Goal: Transaction & Acquisition: Book appointment/travel/reservation

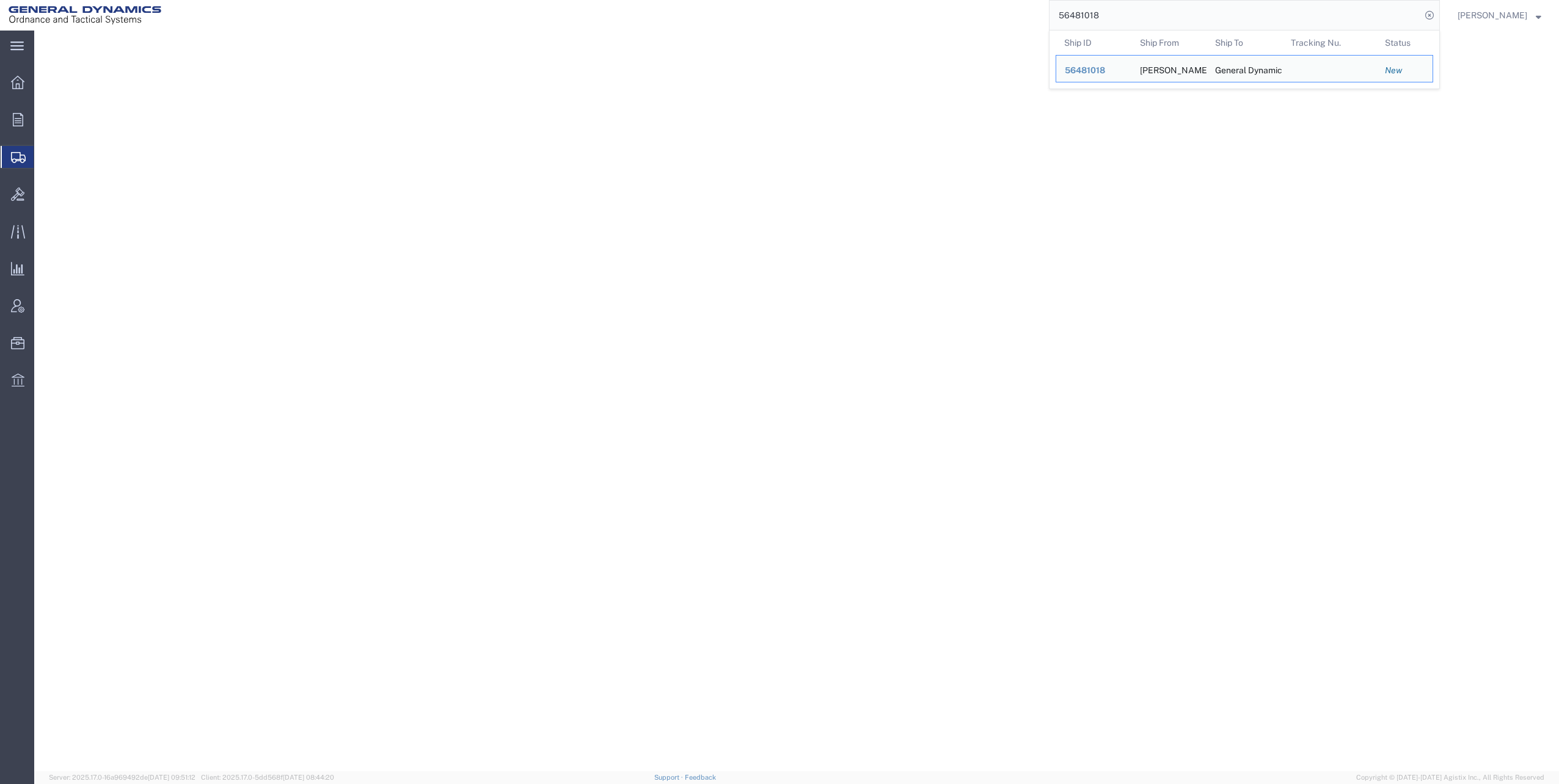
select select "310"
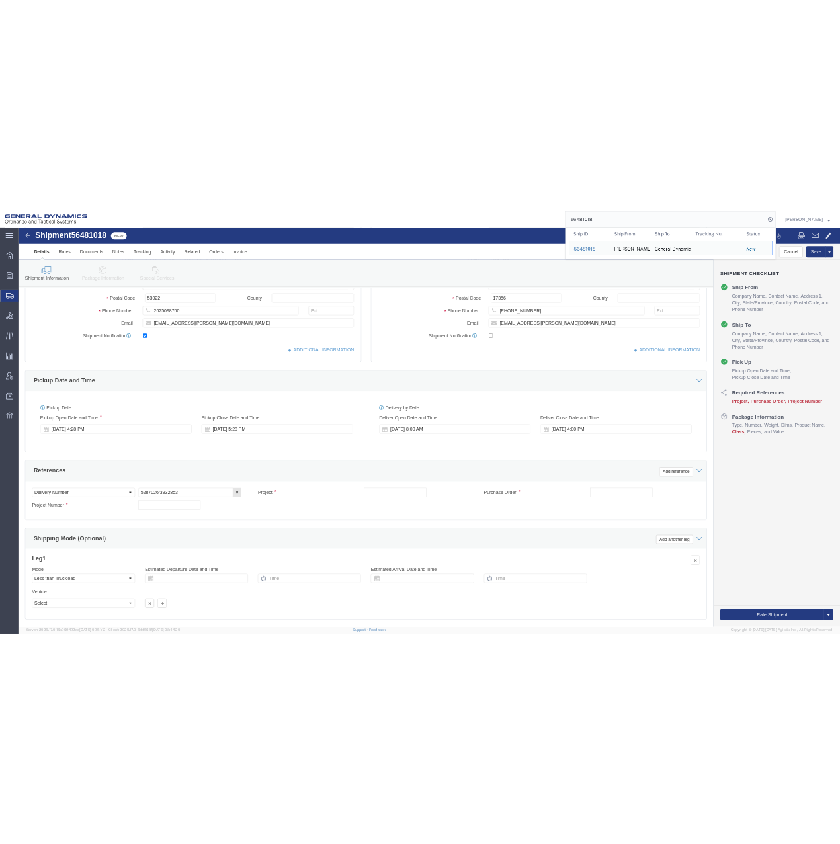
scroll to position [360, 0]
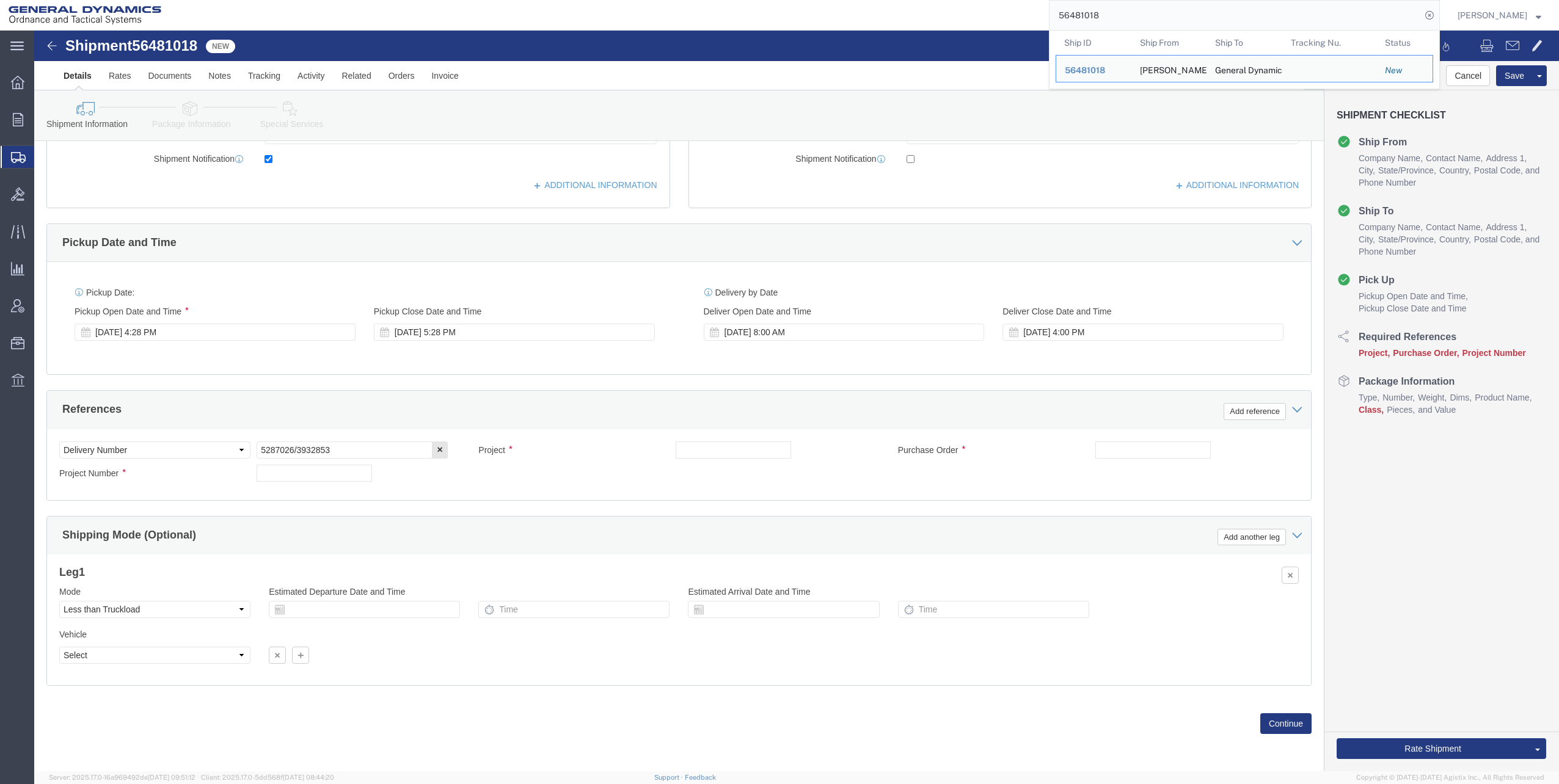
click at [43, 158] on span "Shipments" at bounding box center [38, 157] width 10 height 24
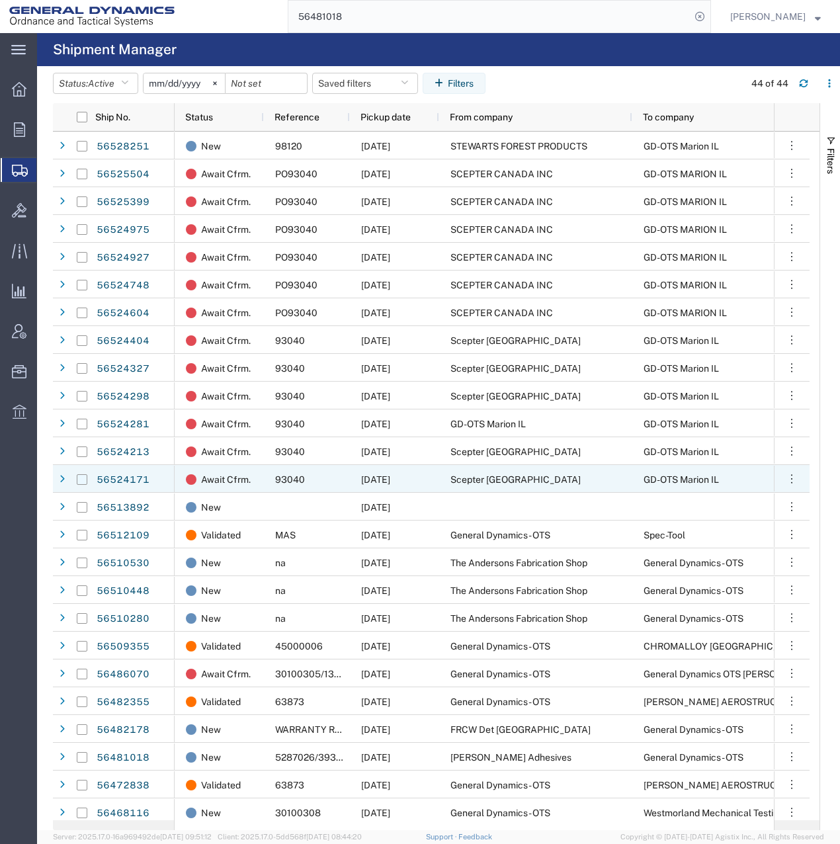
click at [81, 480] on input "Press Space to toggle row selection (unchecked)" at bounding box center [82, 479] width 11 height 11
checkbox input "true"
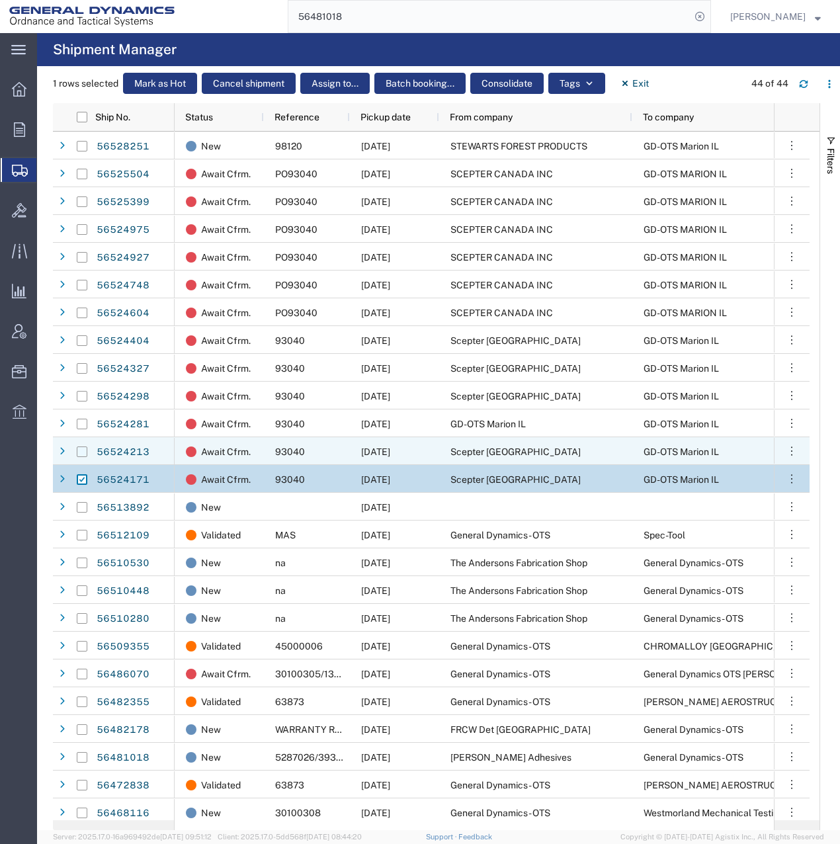
click at [82, 452] on input "Press Space to toggle row selection (unchecked)" at bounding box center [82, 451] width 11 height 11
checkbox input "true"
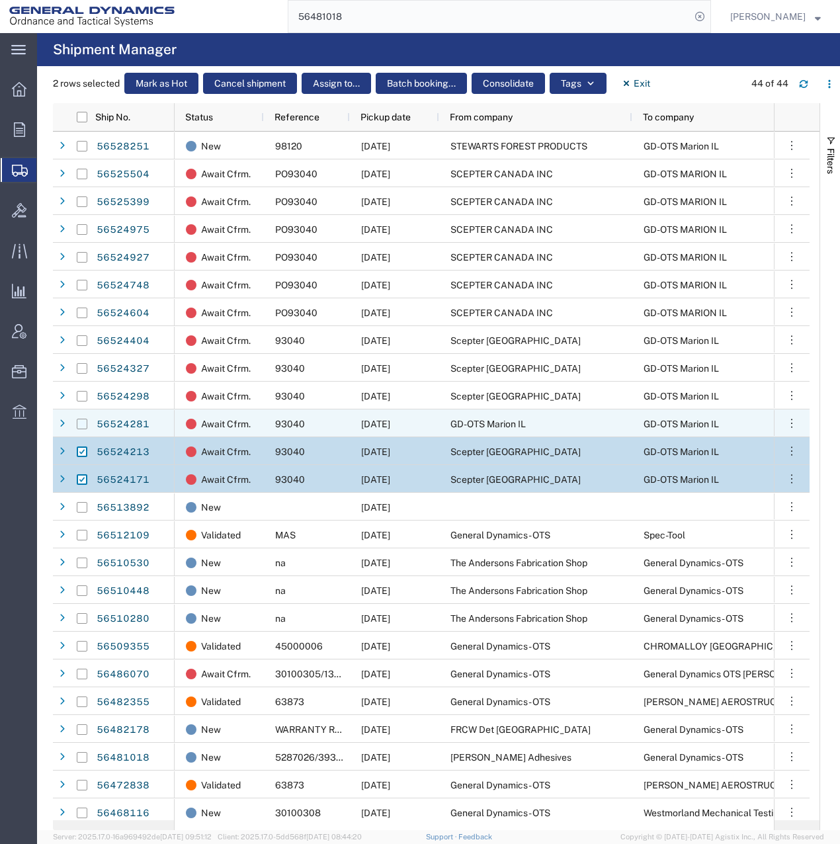
click at [81, 423] on input "Press Space to toggle row selection (unchecked)" at bounding box center [82, 424] width 11 height 11
checkbox input "true"
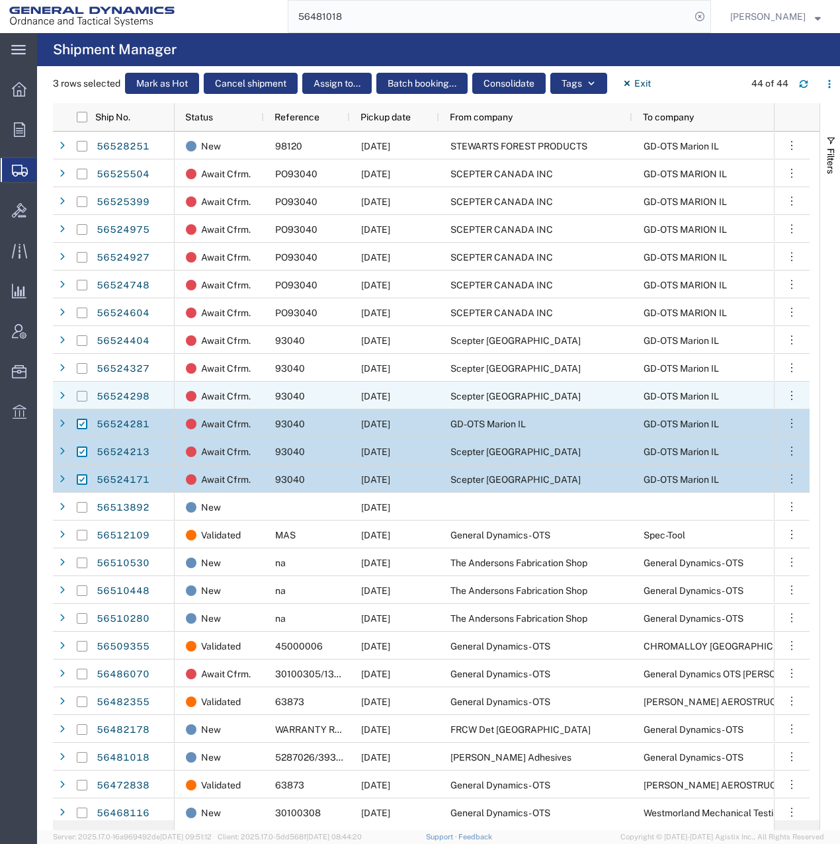
click at [79, 395] on input "Press Space to toggle row selection (unchecked)" at bounding box center [82, 396] width 11 height 11
checkbox input "true"
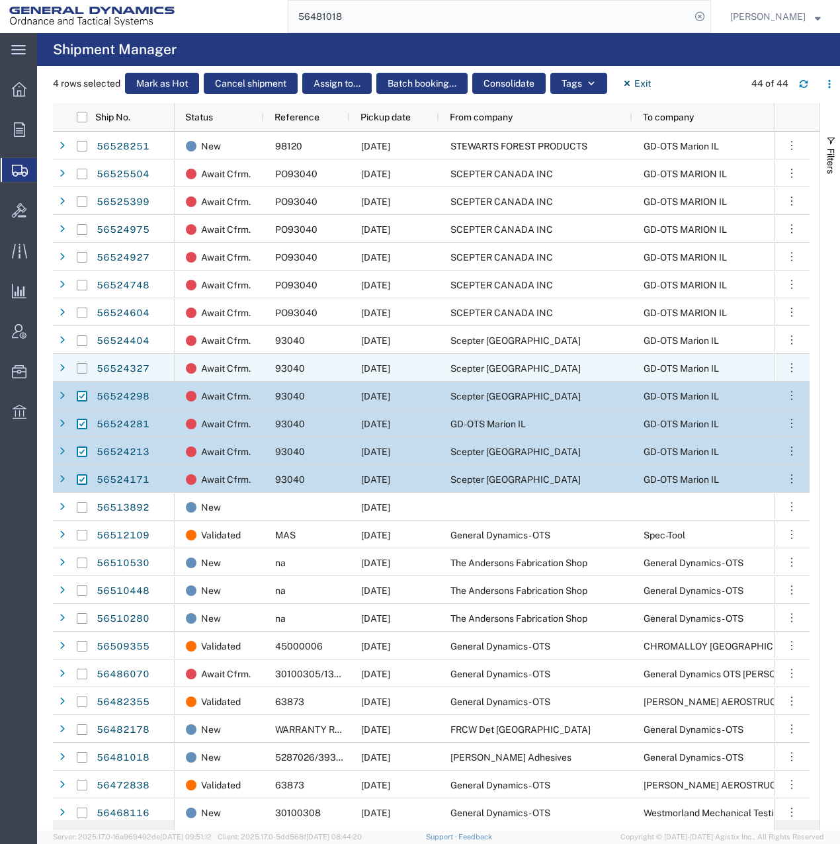
click at [79, 366] on input "Press Space to toggle row selection (unchecked)" at bounding box center [82, 368] width 11 height 11
checkbox input "true"
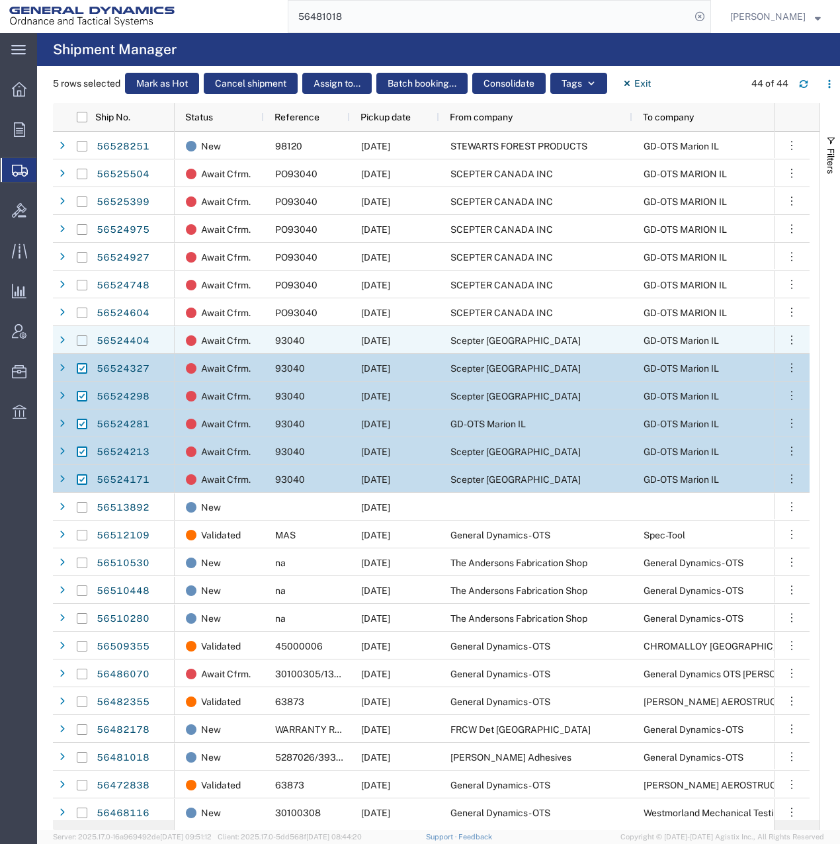
click at [84, 339] on input "Press Space to toggle row selection (unchecked)" at bounding box center [82, 340] width 11 height 11
checkbox input "true"
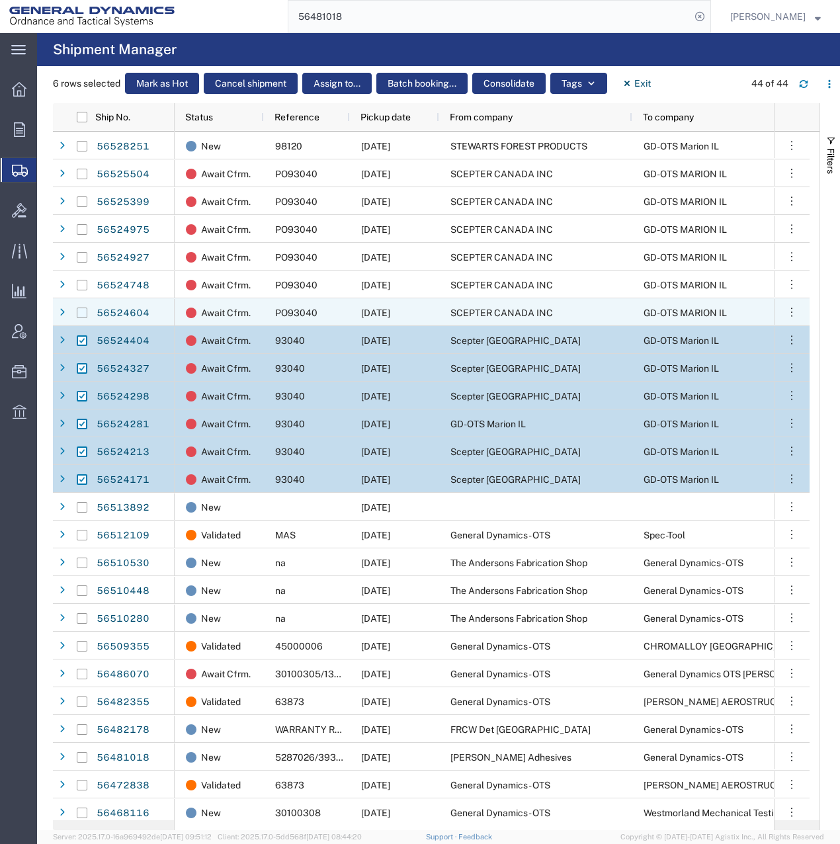
click at [85, 311] on input "Press Space to toggle row selection (unchecked)" at bounding box center [82, 313] width 11 height 11
checkbox input "true"
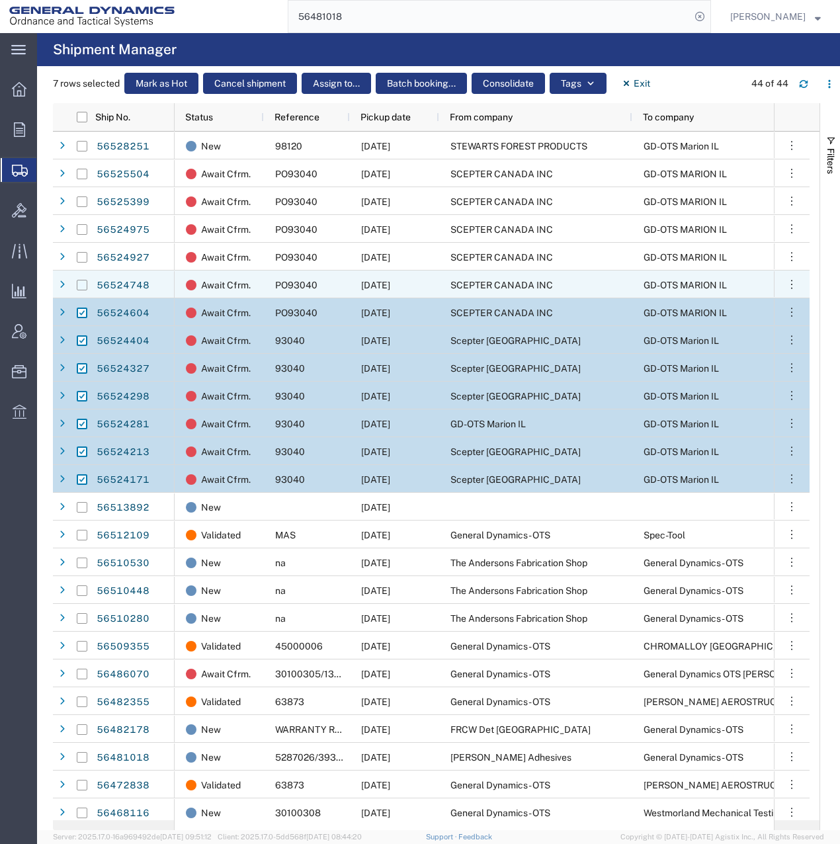
click at [83, 283] on input "Press Space to toggle row selection (unchecked)" at bounding box center [82, 285] width 11 height 11
checkbox input "true"
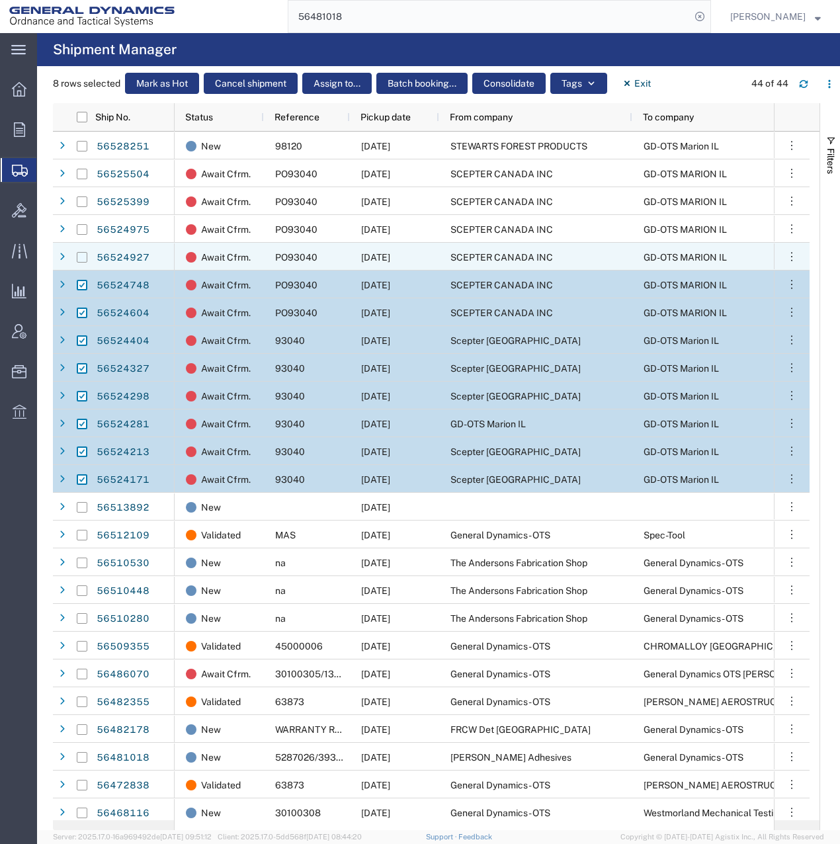
click at [81, 259] on input "Press Space to toggle row selection (unchecked)" at bounding box center [82, 257] width 11 height 11
checkbox input "true"
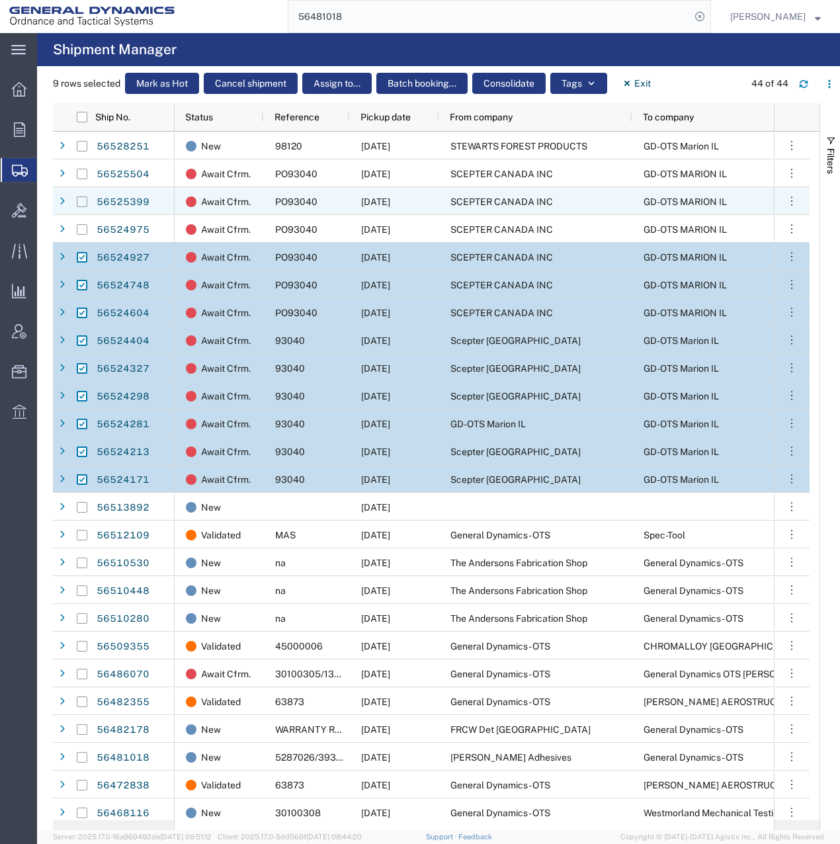
click at [82, 200] on input "Press Space to toggle row selection (unchecked)" at bounding box center [82, 201] width 11 height 11
checkbox input "true"
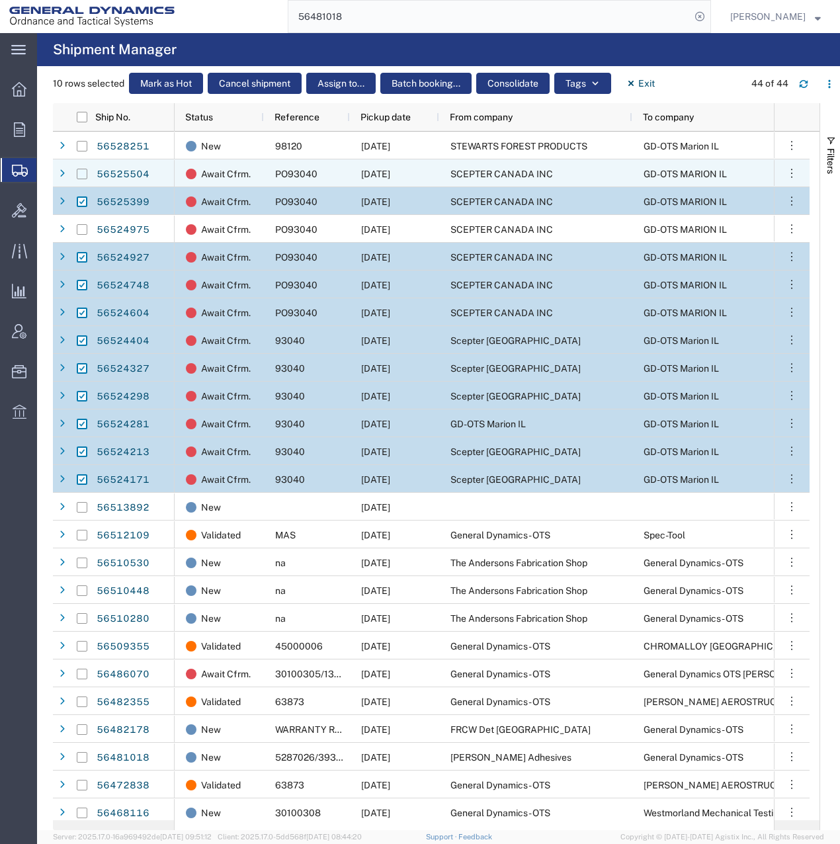
click at [81, 173] on input "Press Space to toggle row selection (unchecked)" at bounding box center [82, 174] width 11 height 11
checkbox input "true"
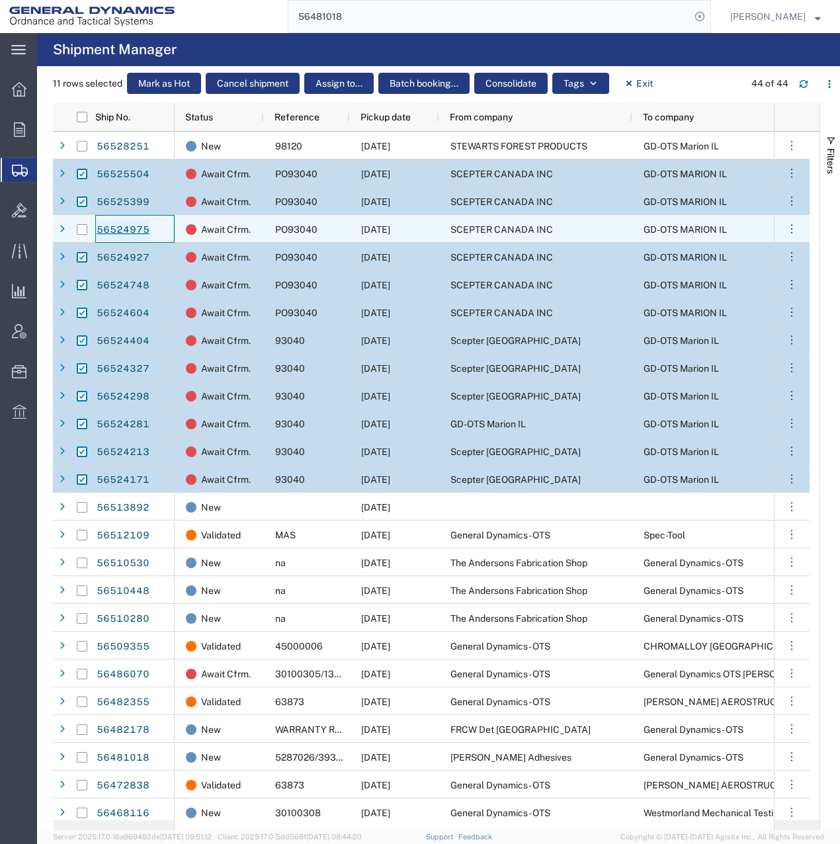
click at [130, 230] on link "56524975" at bounding box center [123, 230] width 54 height 21
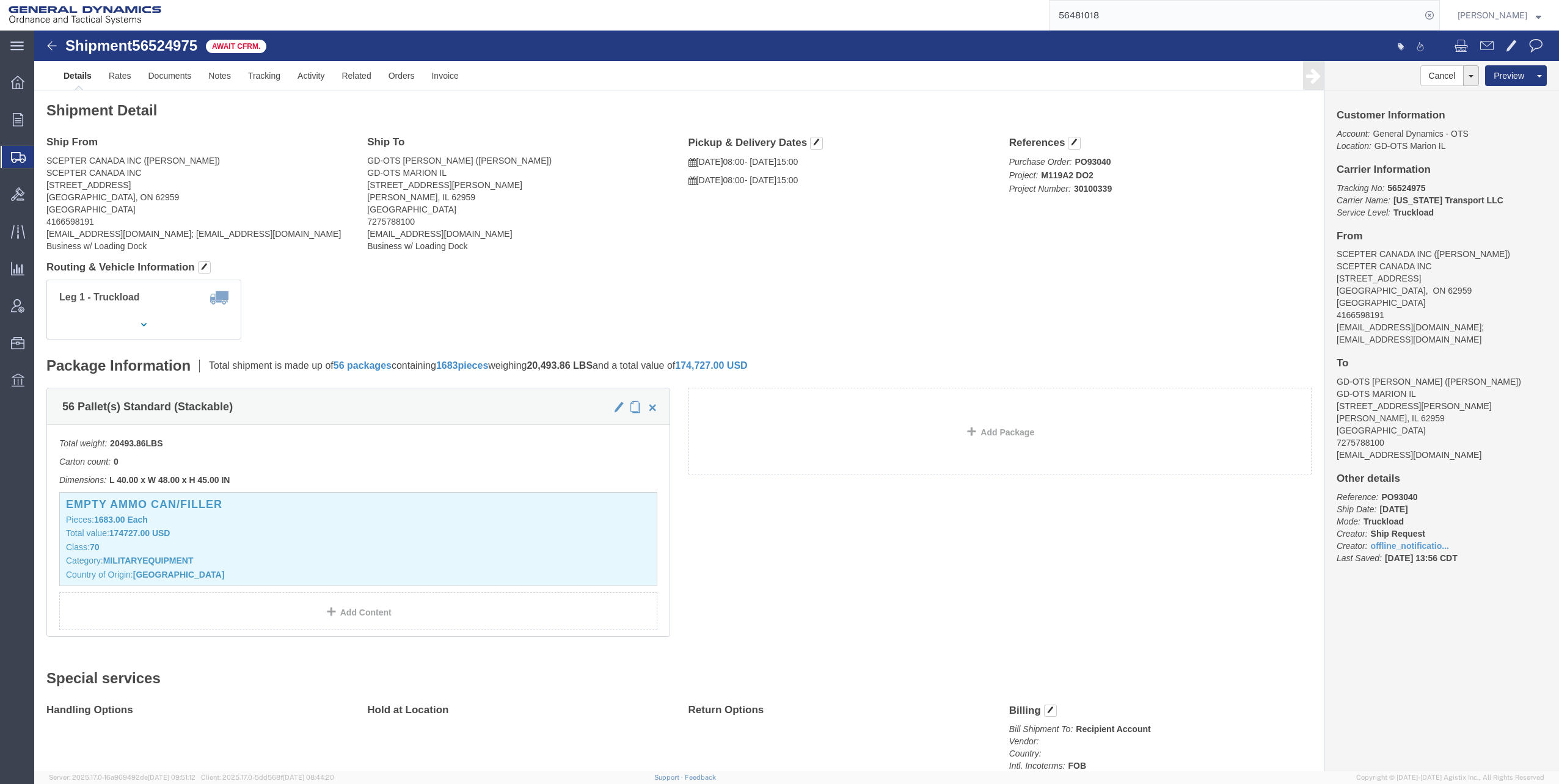
click at [43, 151] on span "Shipments" at bounding box center [38, 157] width 10 height 24
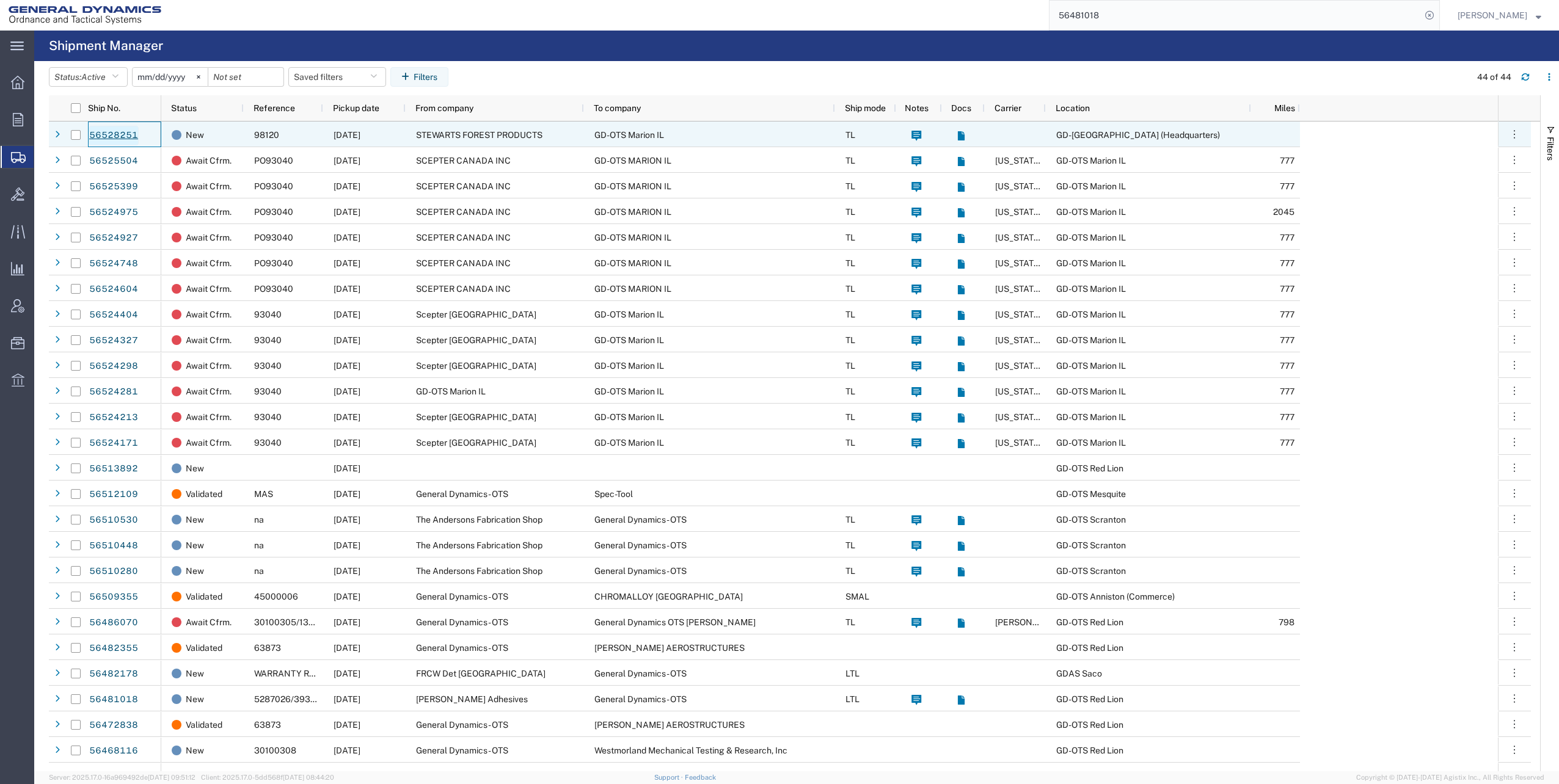
click at [107, 135] on link "56528251" at bounding box center [114, 135] width 50 height 19
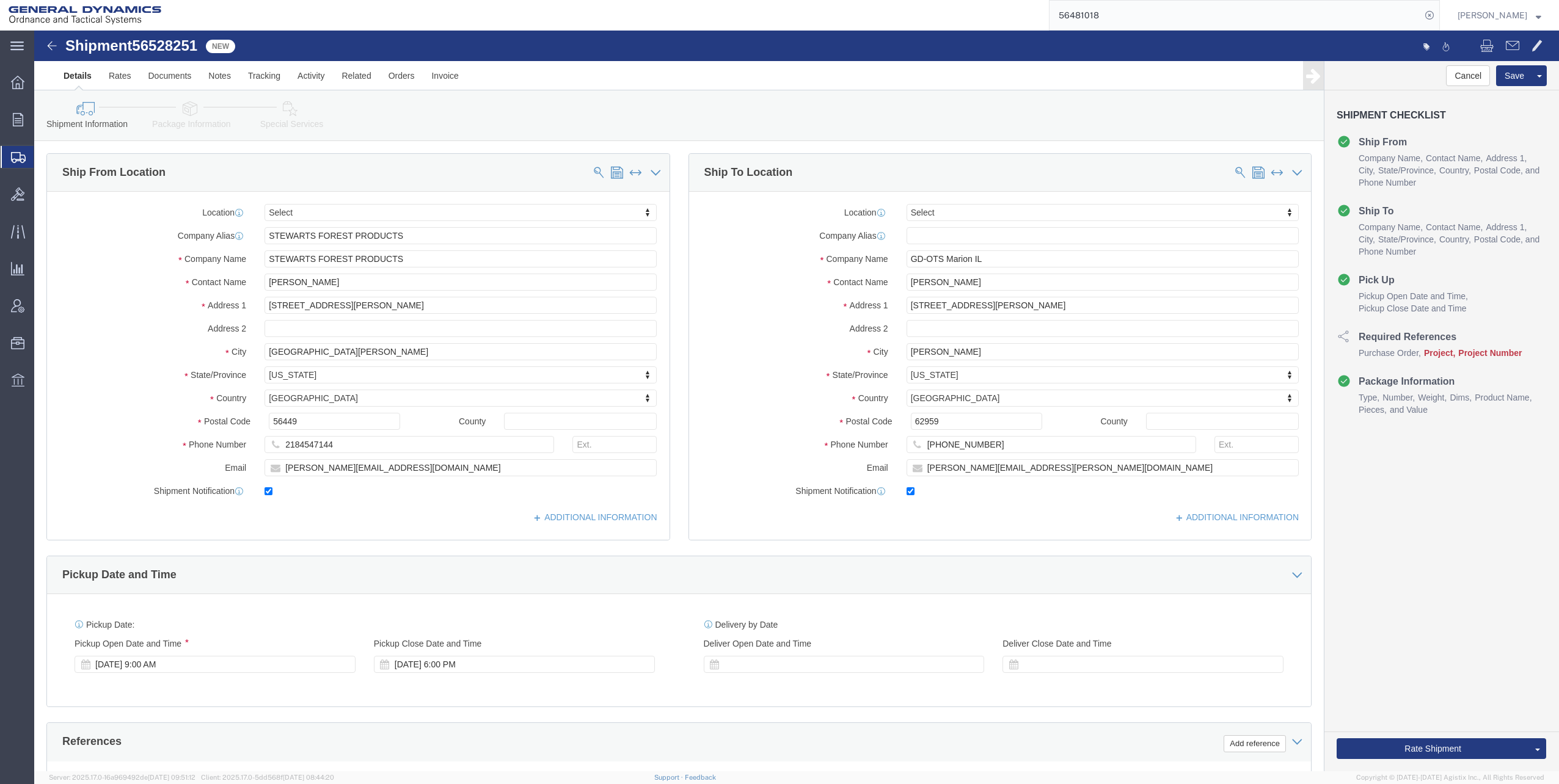
select select
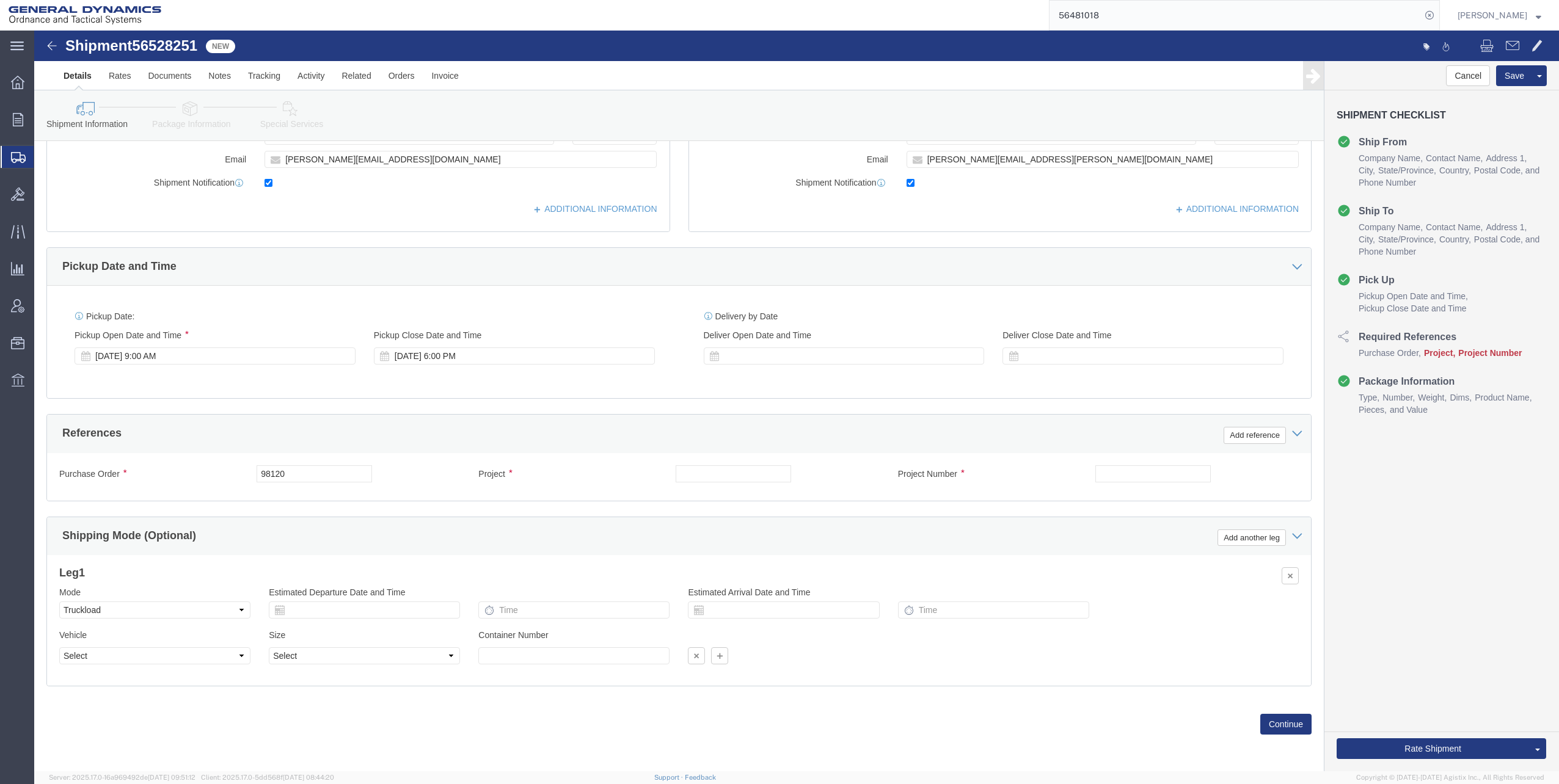
scroll to position [309, 0]
click input "text"
click input "M119A2"
type input "M119A2 DO2"
click input "text"
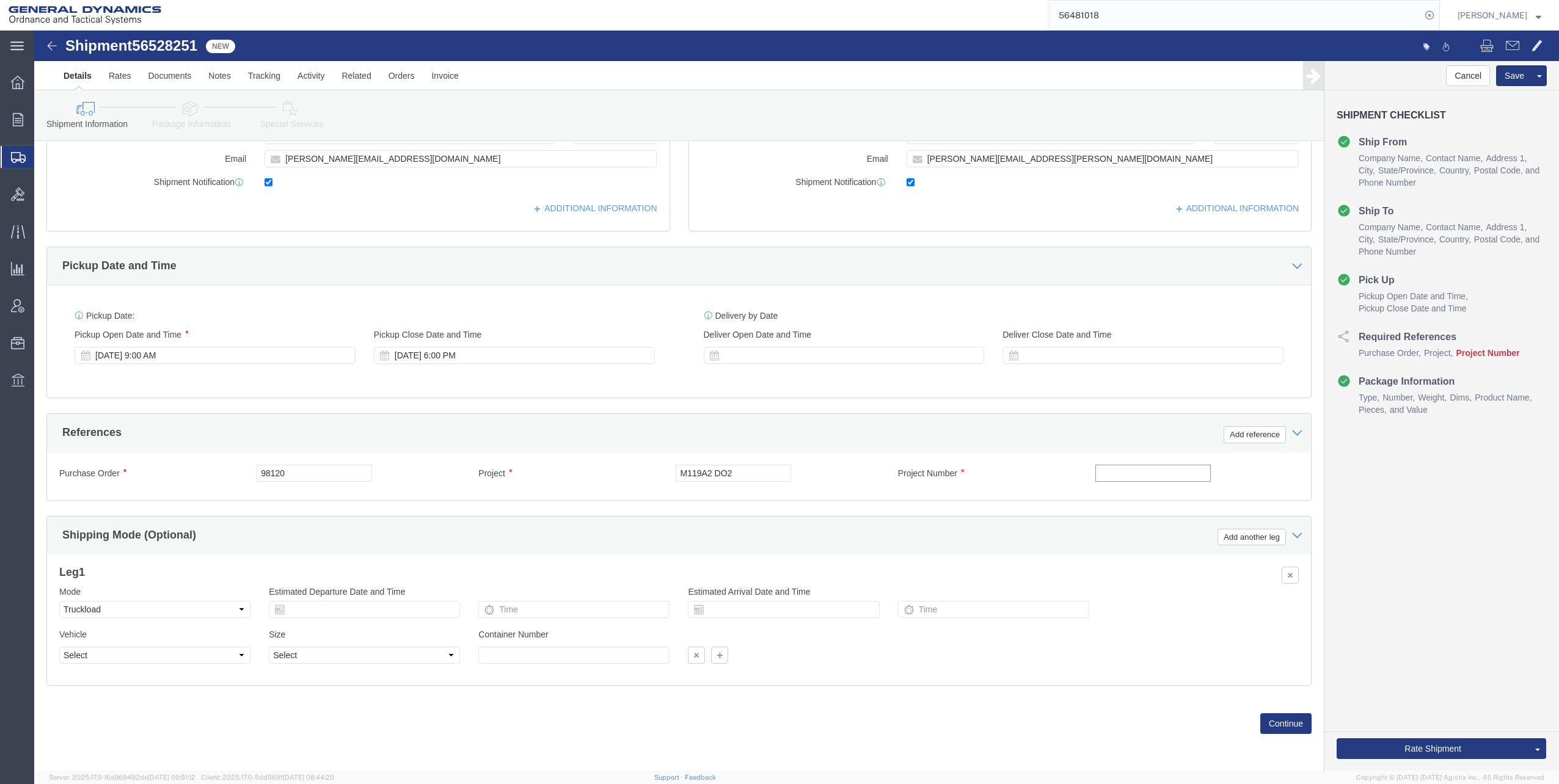
type input "30100339"
click div "[DATE] 6:00 PM"
click button "Apply"
click button "Continue"
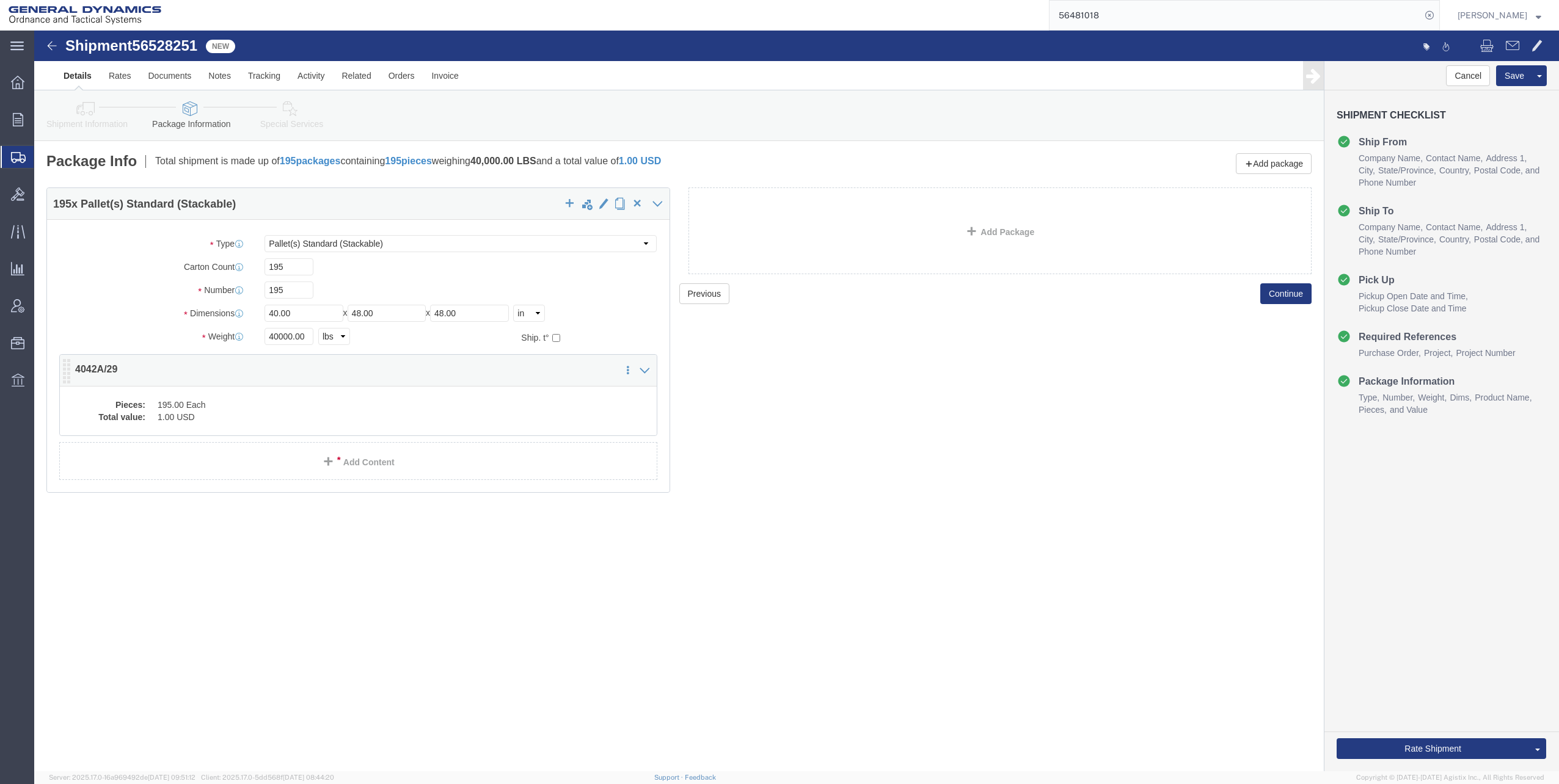
click dd "1.00 USD"
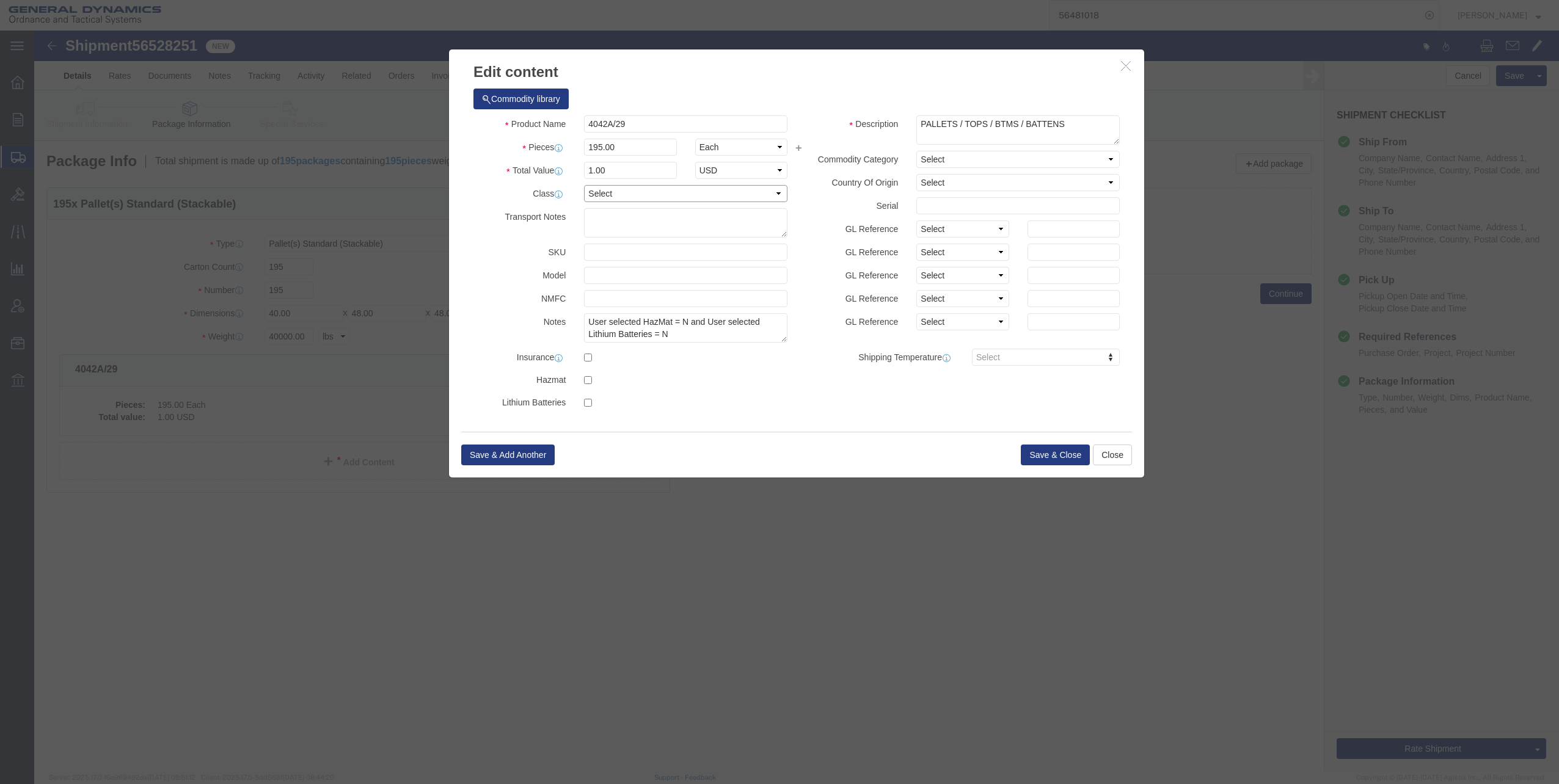
click select "Select 50 55 60 65 70 85 92.5 100 125 175 250 300 400"
select select "70"
click select "Select 50 55 60 65 70 85 92.5 100 125 175 250 300 400"
click button "Save & Close"
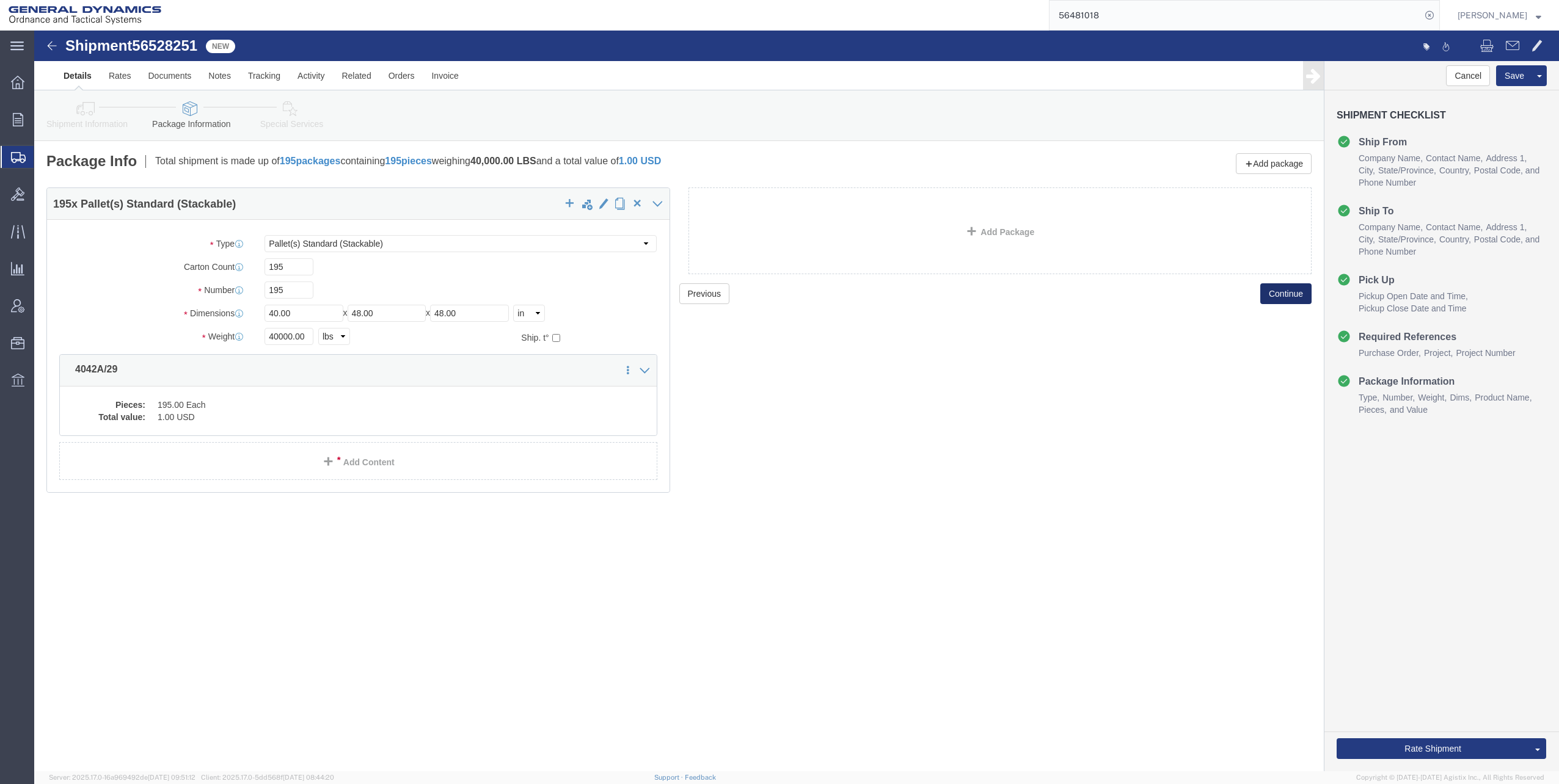
click button "Continue"
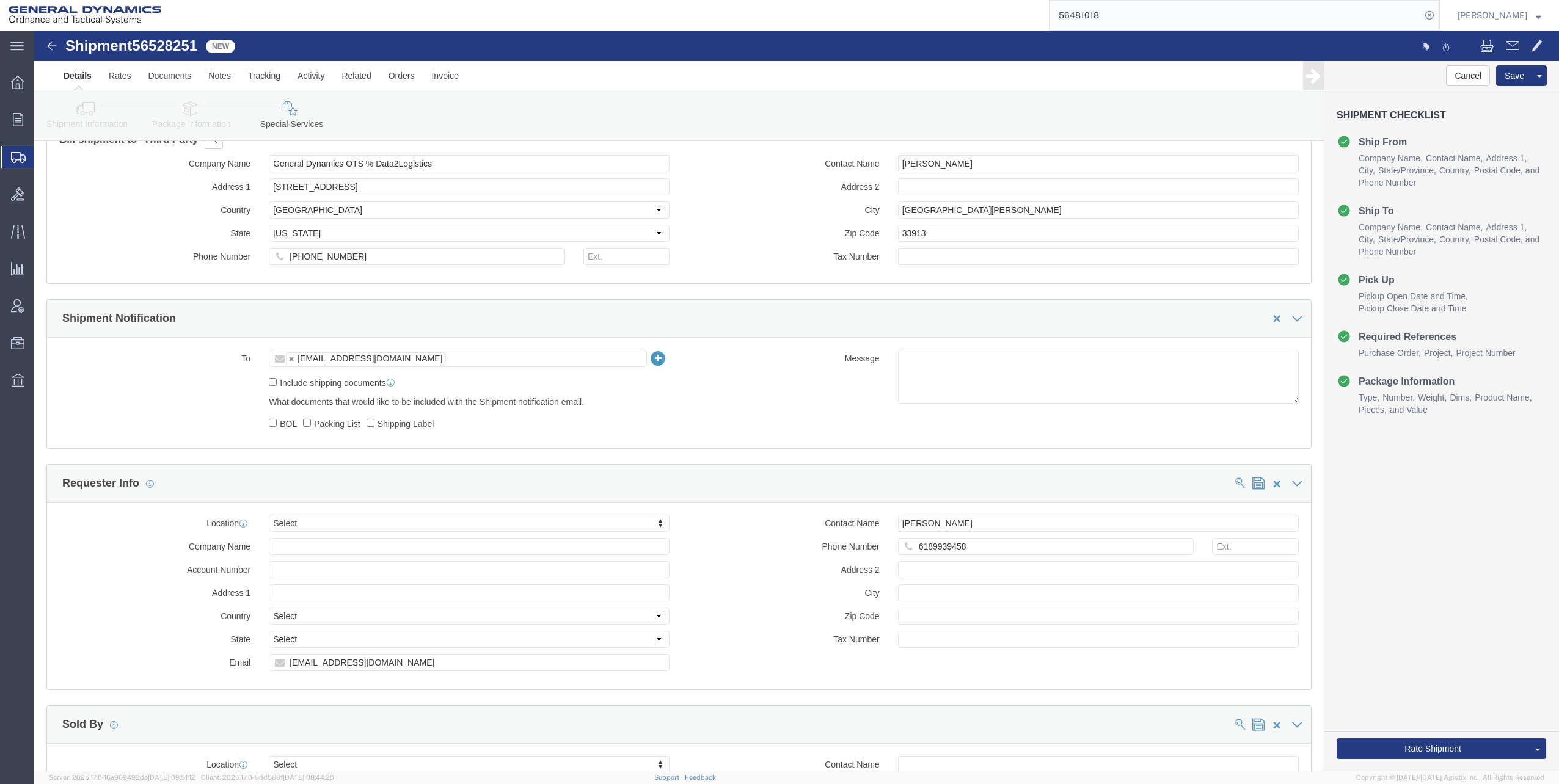
scroll to position [855, 0]
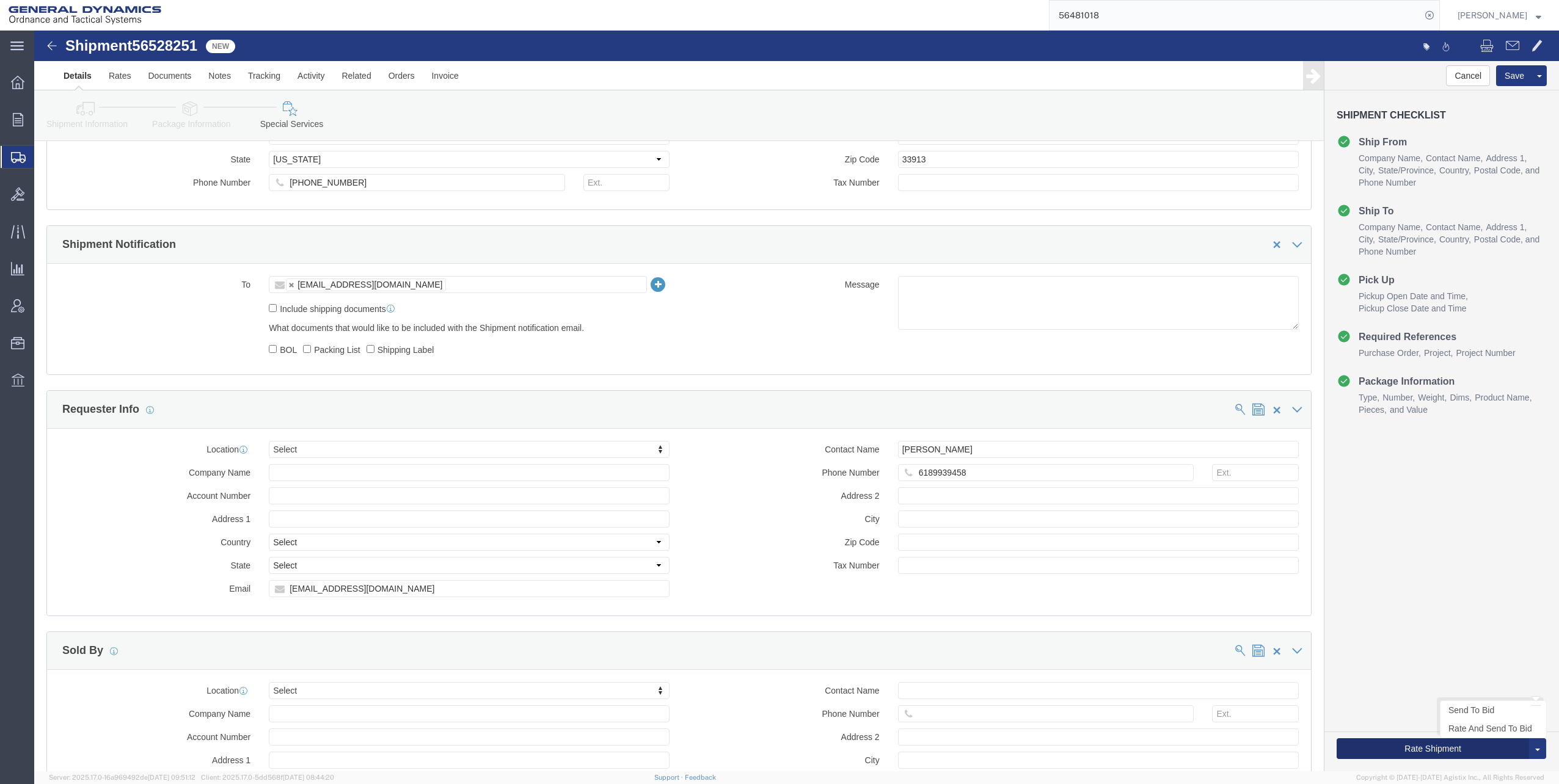
click button "Rate Shipment"
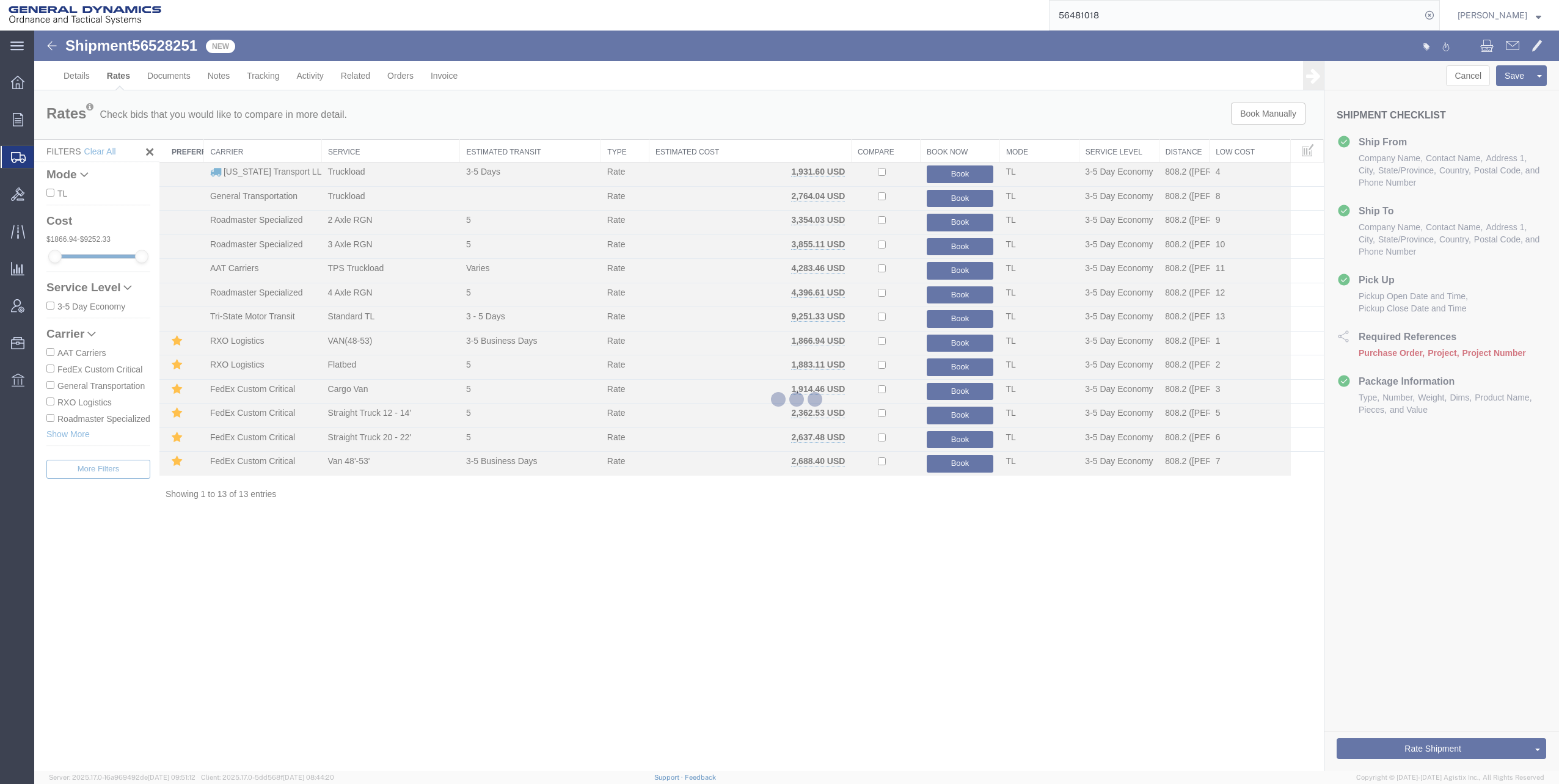
scroll to position [0, 0]
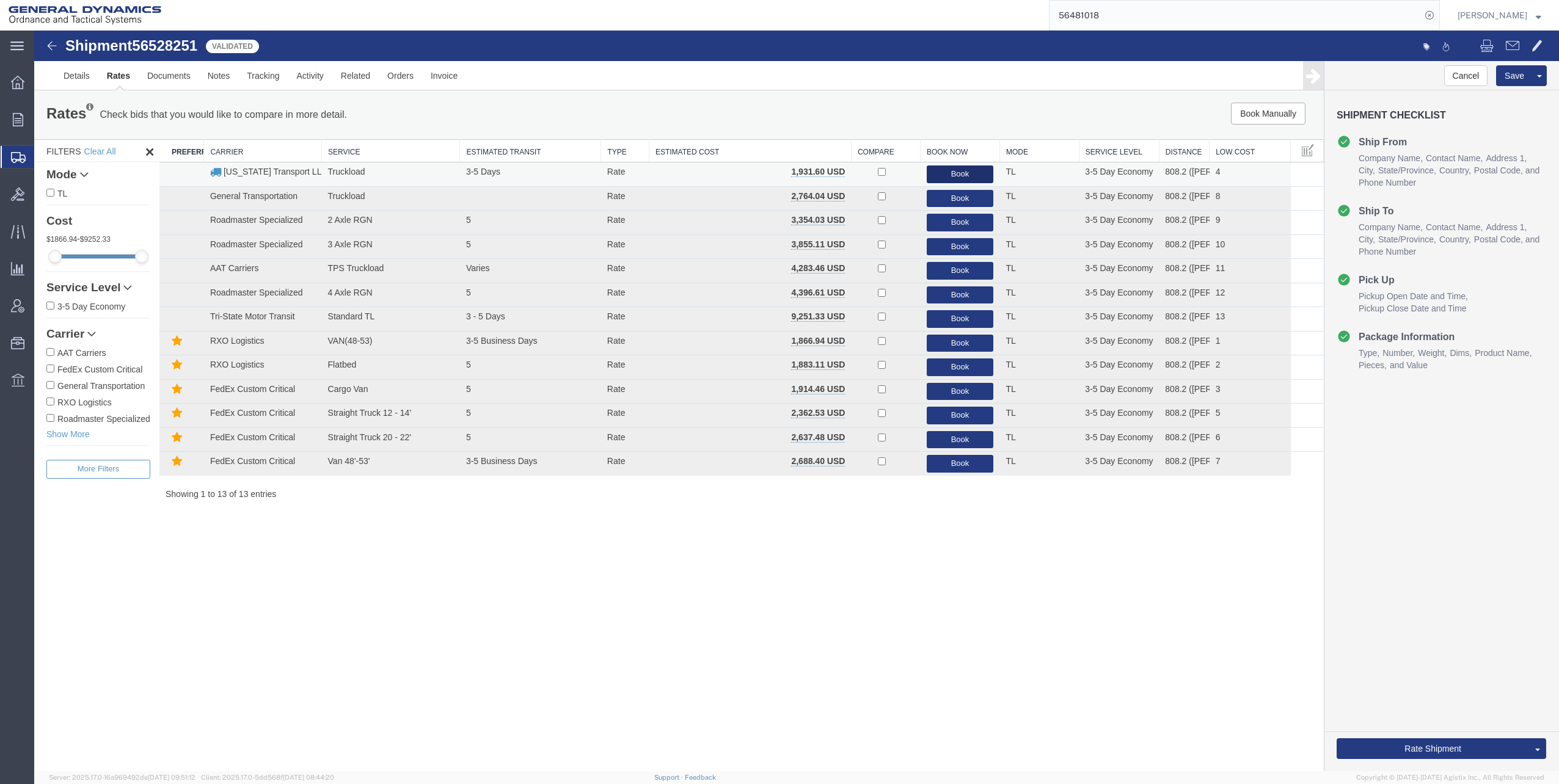
click at [958, 172] on button "Book" at bounding box center [960, 174] width 67 height 18
